Goal: Navigation & Orientation: Find specific page/section

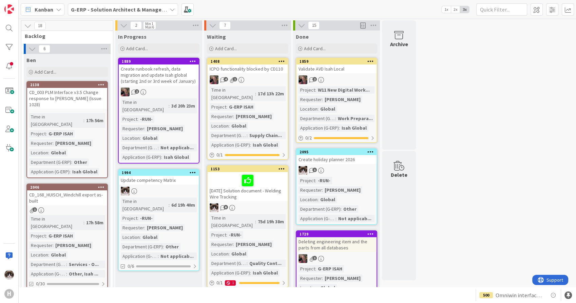
click at [181, 93] on div "2" at bounding box center [159, 92] width 80 height 9
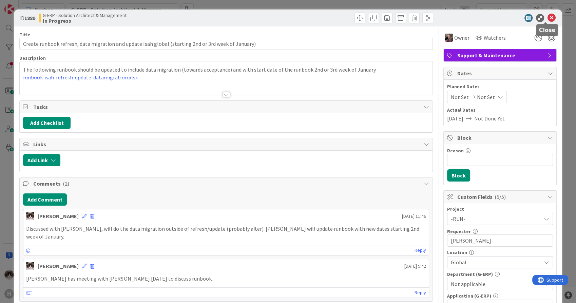
click at [548, 20] on icon at bounding box center [552, 18] width 8 height 8
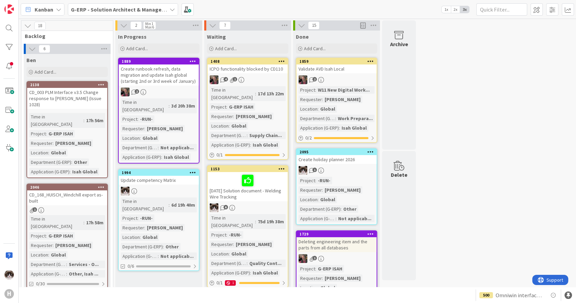
scroll to position [75, 0]
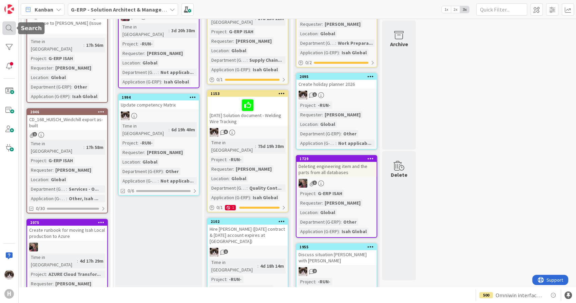
click at [3, 32] on div at bounding box center [9, 28] width 14 height 14
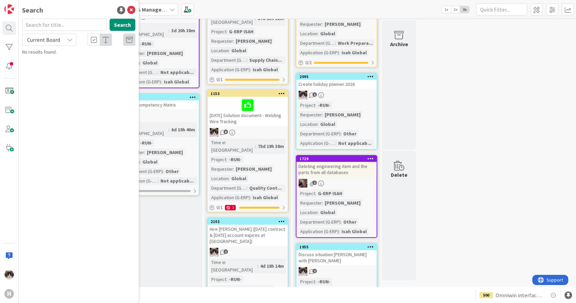
click at [68, 43] on div "Current Board" at bounding box center [49, 40] width 54 height 12
click at [60, 73] on span "All Boards" at bounding box center [61, 68] width 71 height 10
click at [56, 28] on input "text" at bounding box center [64, 25] width 85 height 12
type input "831"
click at [70, 64] on link "G-ERP - BFG Shared Service › Archive 831 W11 - IT Validation (HNL Accountview)" at bounding box center [79, 57] width 120 height 17
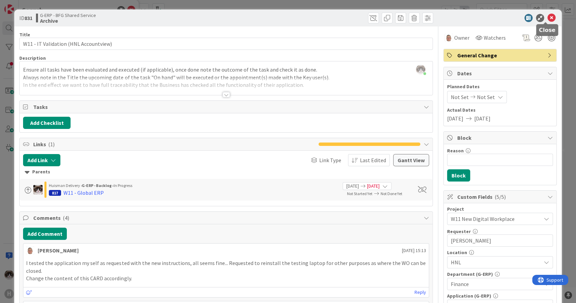
click at [548, 20] on icon at bounding box center [552, 18] width 8 height 8
